Goal: Browse casually

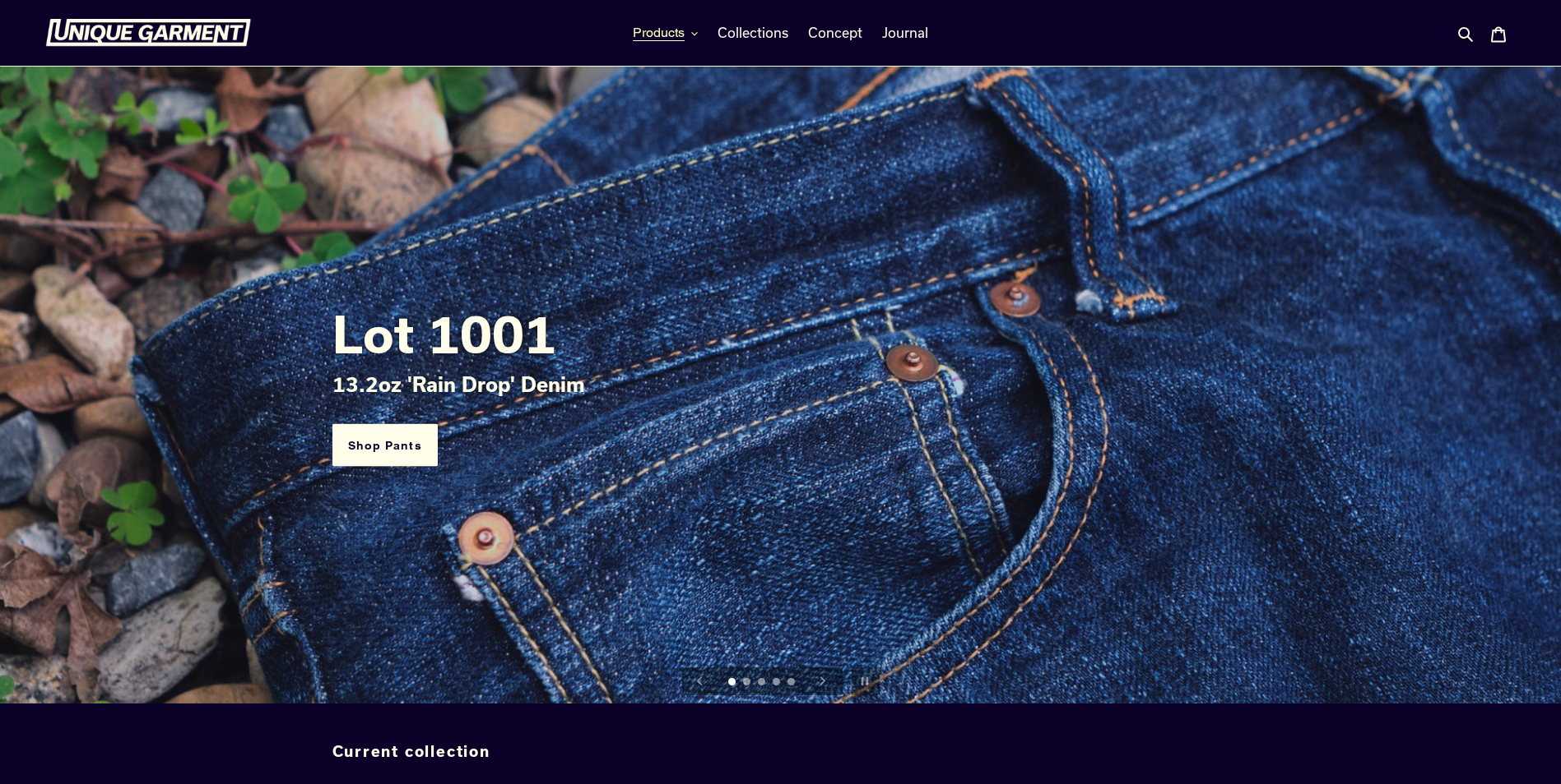
click at [673, 34] on span "Products" at bounding box center [659, 33] width 52 height 17
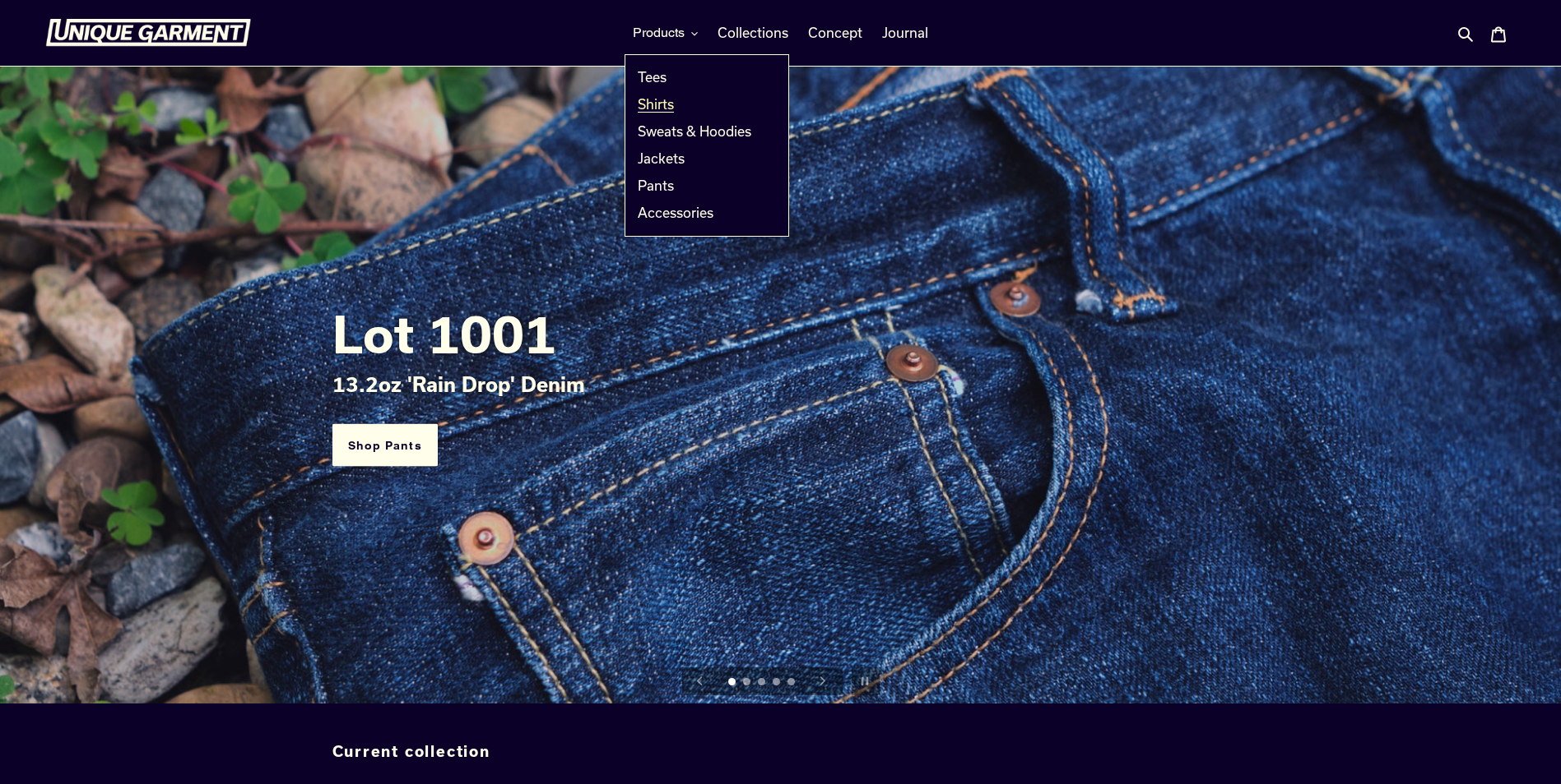
click at [653, 108] on span "Shirts" at bounding box center [656, 105] width 36 height 17
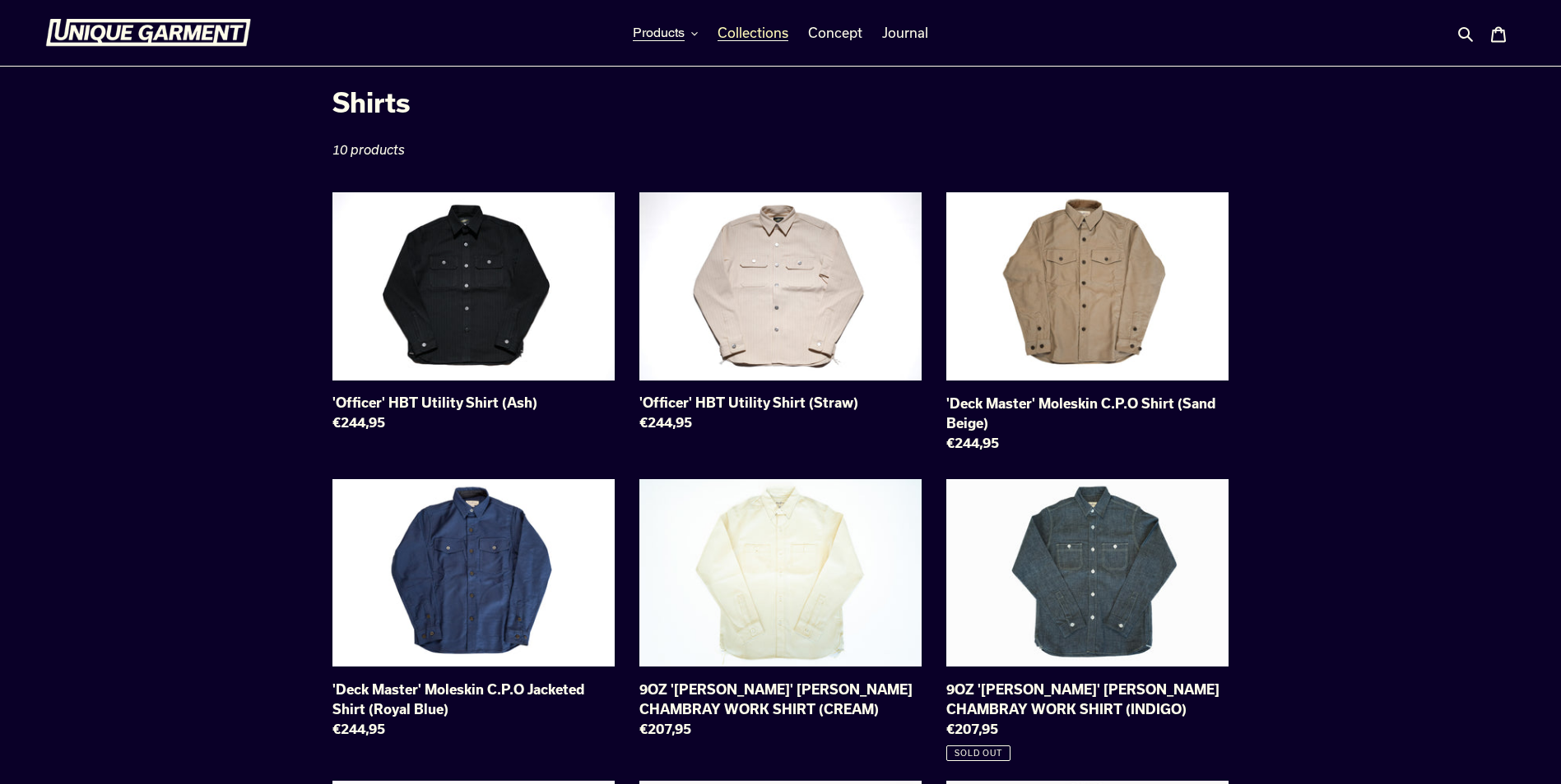
click at [776, 31] on span "Collections" at bounding box center [753, 33] width 71 height 17
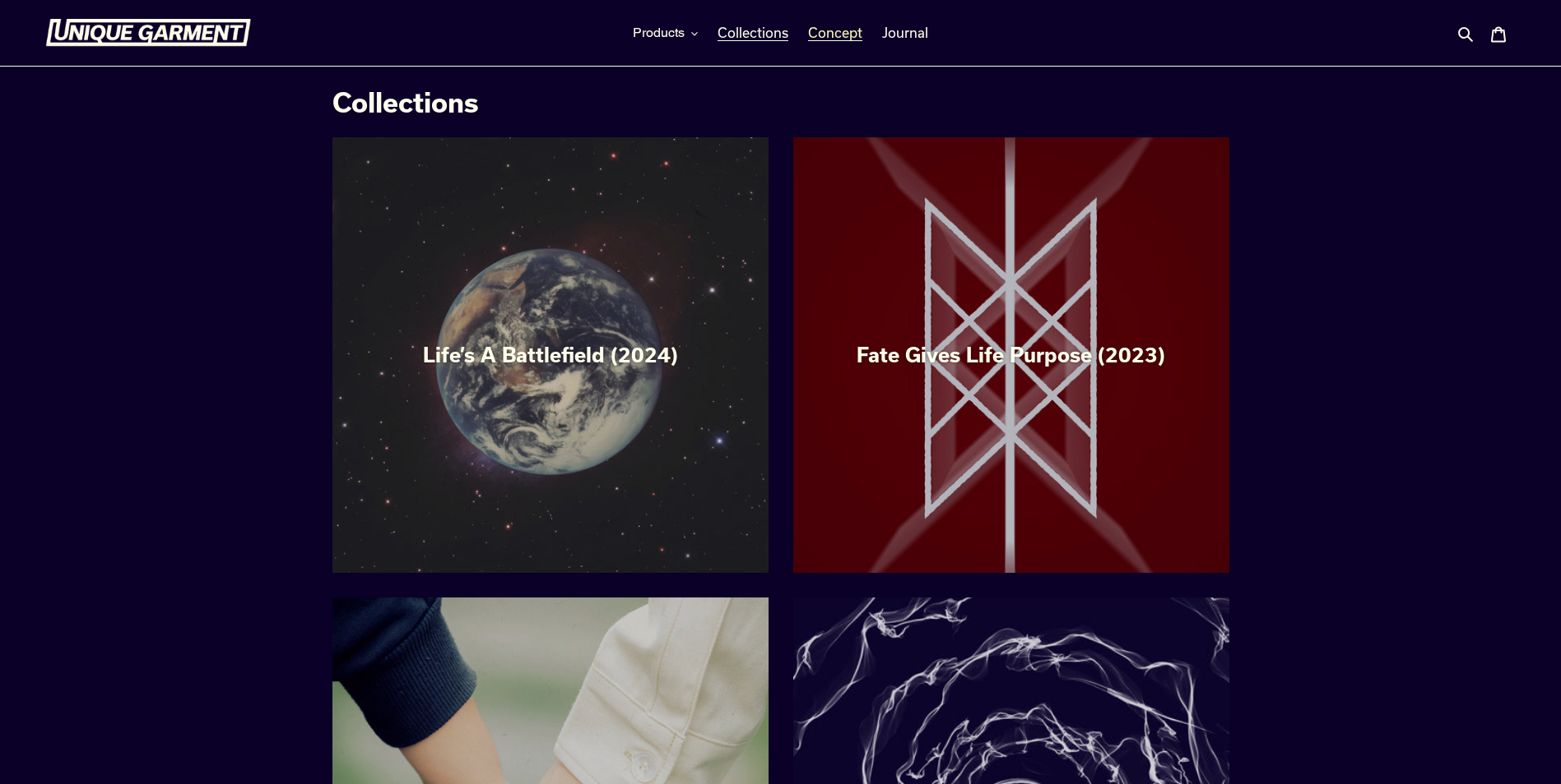
click at [842, 31] on span "Concept" at bounding box center [835, 33] width 54 height 17
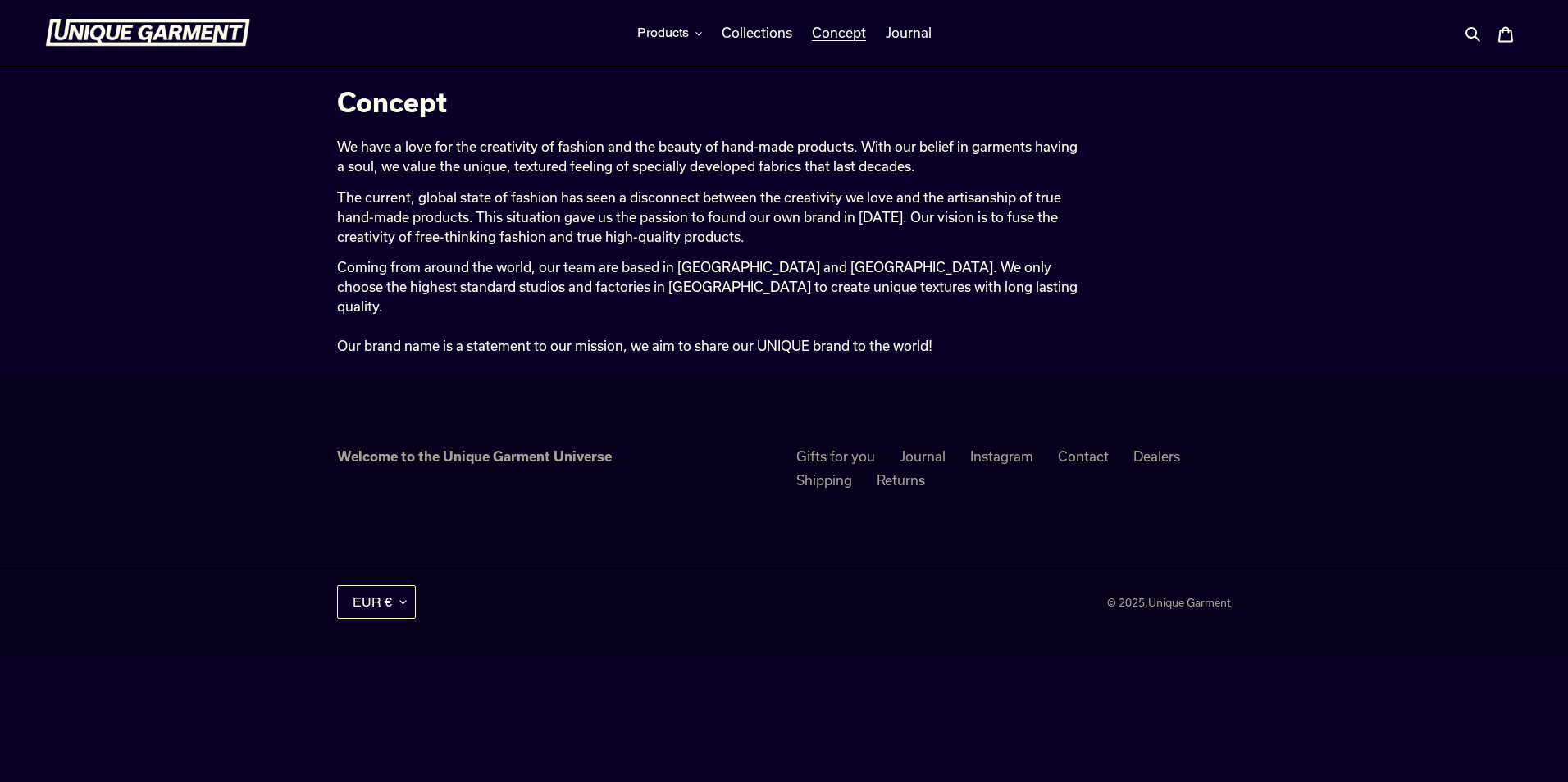
click at [400, 585] on button "EUR €" at bounding box center [376, 602] width 78 height 34
click at [618, 655] on html "Skip to content Just added to your cart Qty: View cart ( ) Continue shopping Su…" at bounding box center [784, 327] width 1568 height 655
